Goal: Check status: Check status

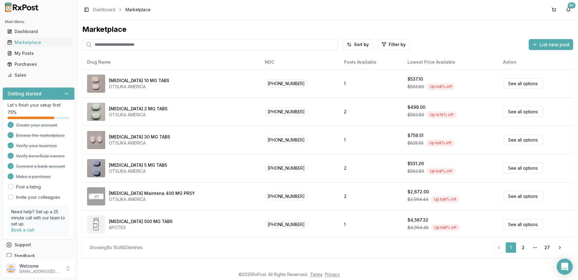
click at [565, 265] on icon "Open Intercom Messenger" at bounding box center [565, 266] width 7 height 8
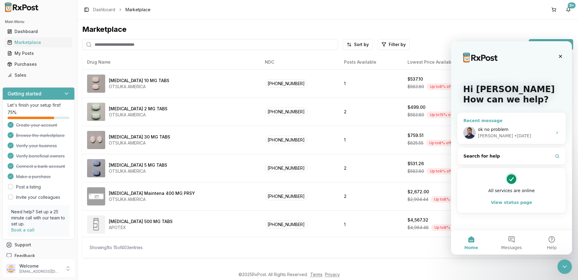
click at [497, 129] on span "ok no problem" at bounding box center [493, 129] width 31 height 5
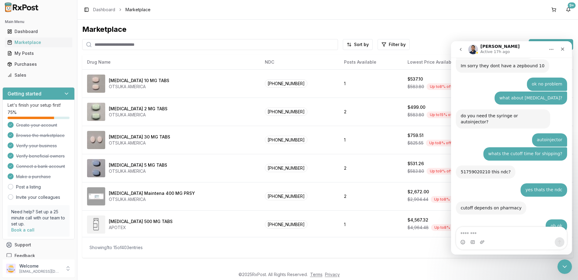
scroll to position [4041, 0]
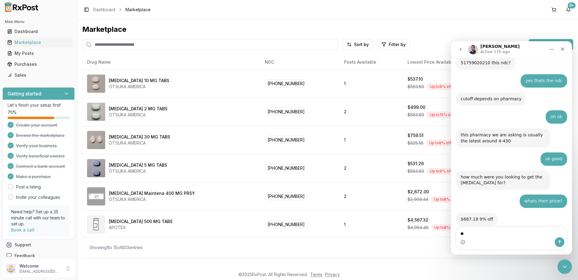
type textarea "*"
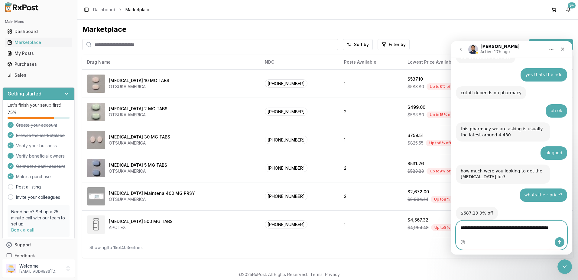
click at [511, 236] on textarea "**********" at bounding box center [512, 229] width 111 height 16
type textarea "**********"
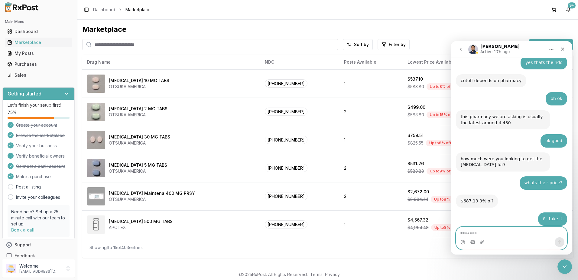
scroll to position [4087, 0]
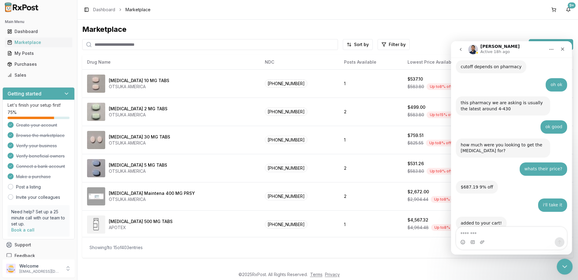
drag, startPoint x: 589, startPoint y: 331, endPoint x: 570, endPoint y: 264, distance: 69.9
click at [570, 264] on div "Close Intercom Messenger" at bounding box center [564, 265] width 15 height 15
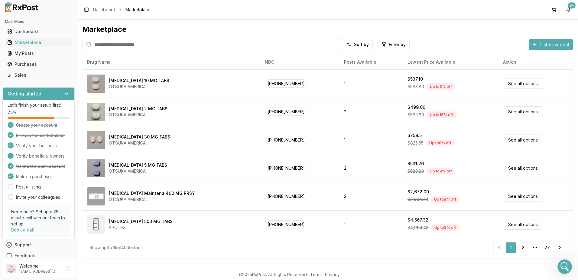
scroll to position [0, 0]
click at [26, 63] on div "Purchases" at bounding box center [38, 64] width 63 height 6
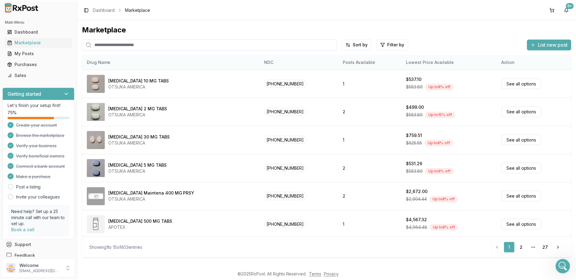
scroll to position [4087, 0]
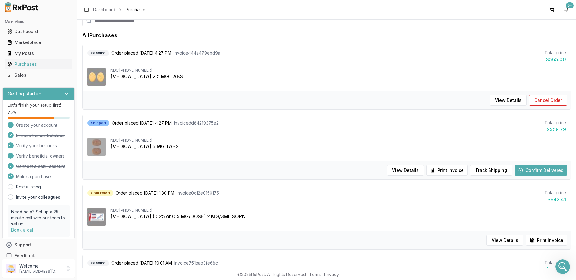
scroll to position [91, 0]
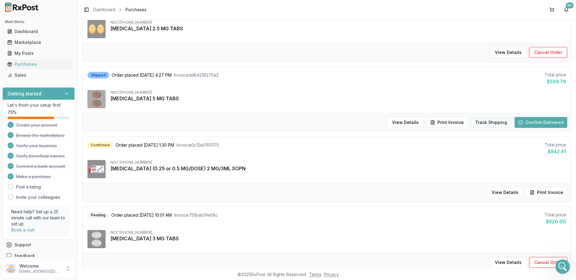
click at [490, 121] on button "Track Shipping" at bounding box center [491, 122] width 42 height 11
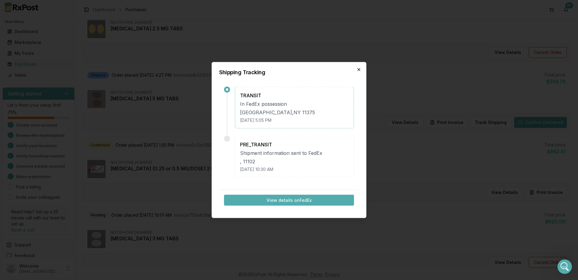
click at [359, 71] on icon "button" at bounding box center [359, 69] width 5 height 5
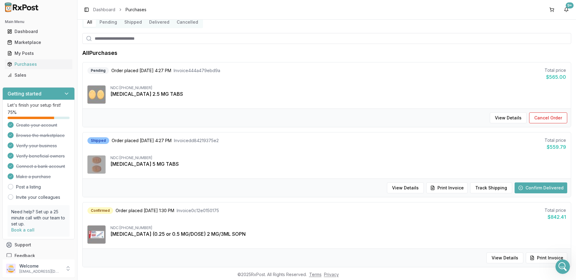
scroll to position [0, 0]
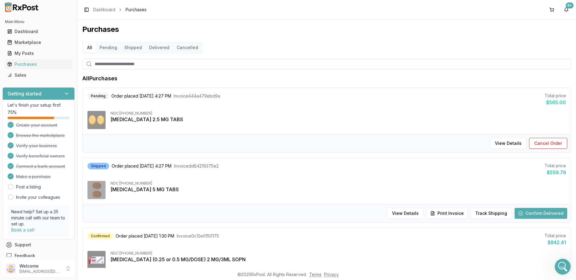
click at [562, 266] on icon "Open Intercom Messenger" at bounding box center [562, 265] width 4 height 5
